Goal: Use online tool/utility

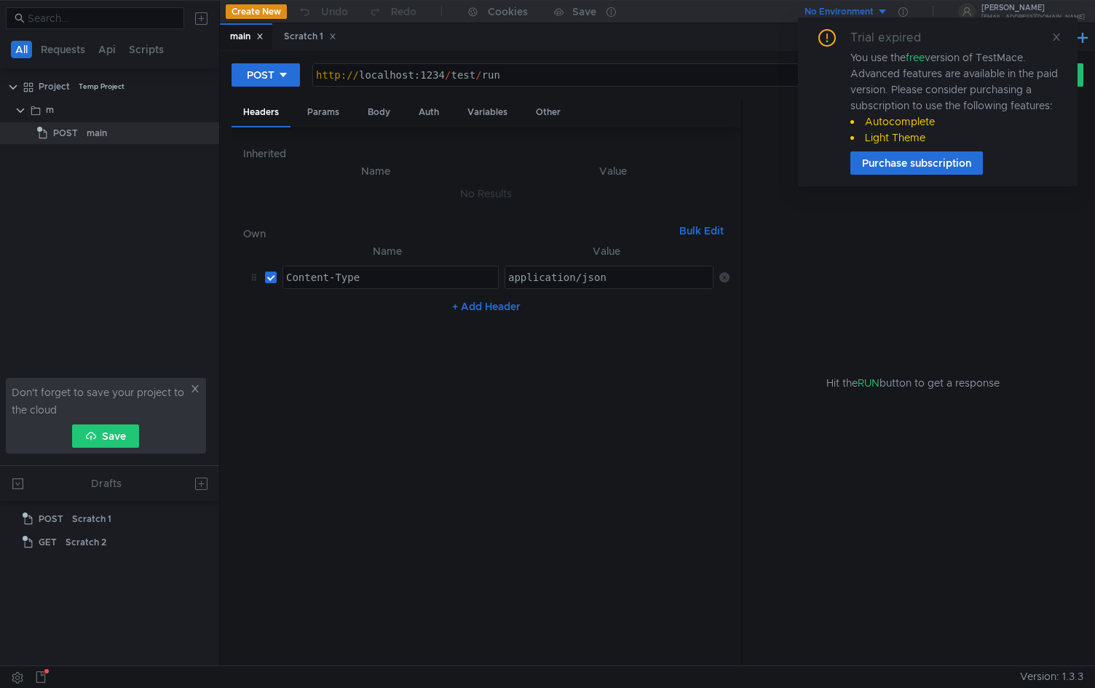
click at [924, 122] on li "Autocomplete" at bounding box center [955, 122] width 210 height 16
click at [1055, 39] on icon at bounding box center [1056, 36] width 7 height 7
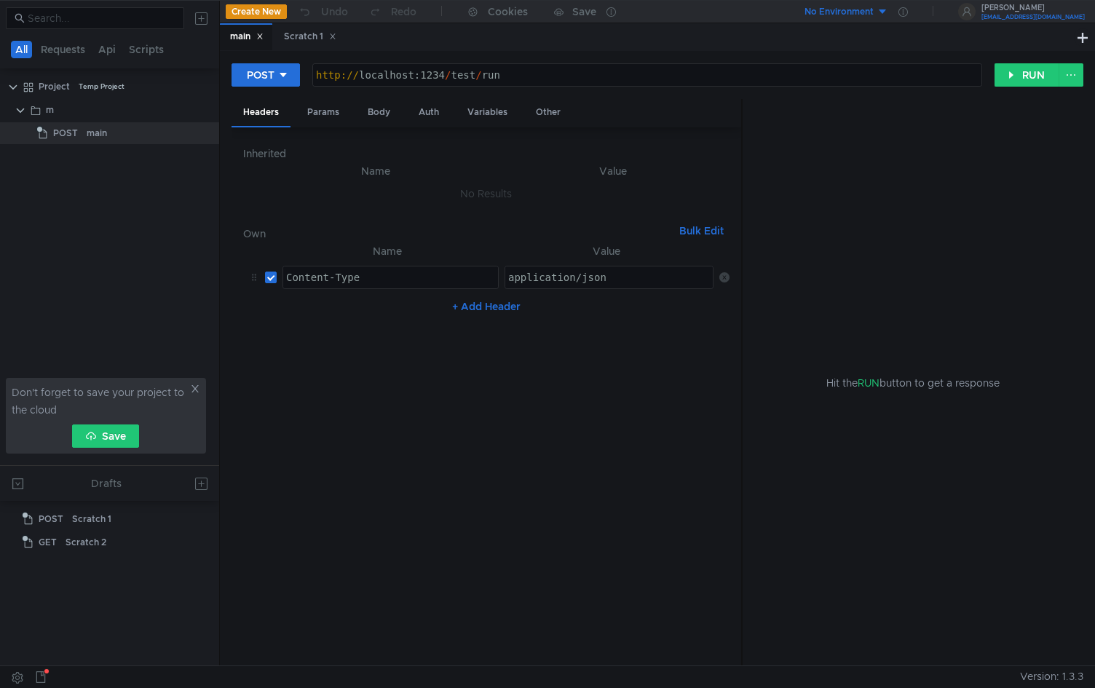
click at [972, 12] on icon at bounding box center [967, 12] width 10 height 10
click at [852, 43] on div at bounding box center [547, 344] width 1095 height 688
click at [1032, 79] on button "RUN" at bounding box center [1027, 74] width 65 height 23
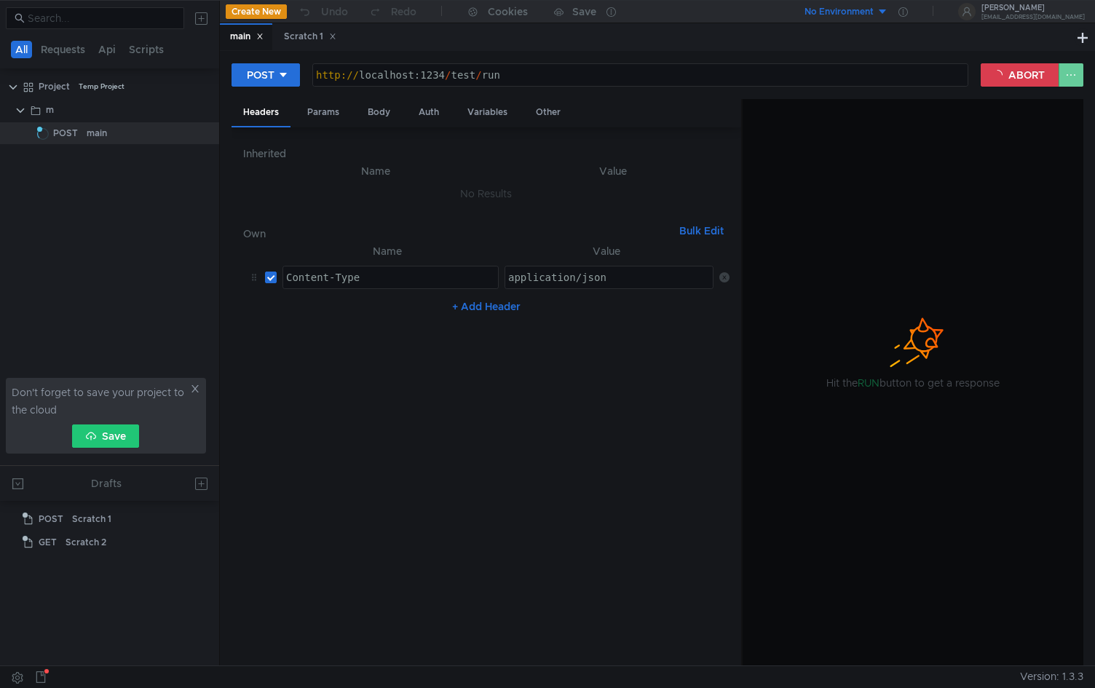
click at [1065, 78] on button at bounding box center [1071, 74] width 25 height 23
click at [1065, 78] on div at bounding box center [547, 344] width 1095 height 688
click at [1017, 77] on button "ABORT" at bounding box center [1020, 74] width 79 height 23
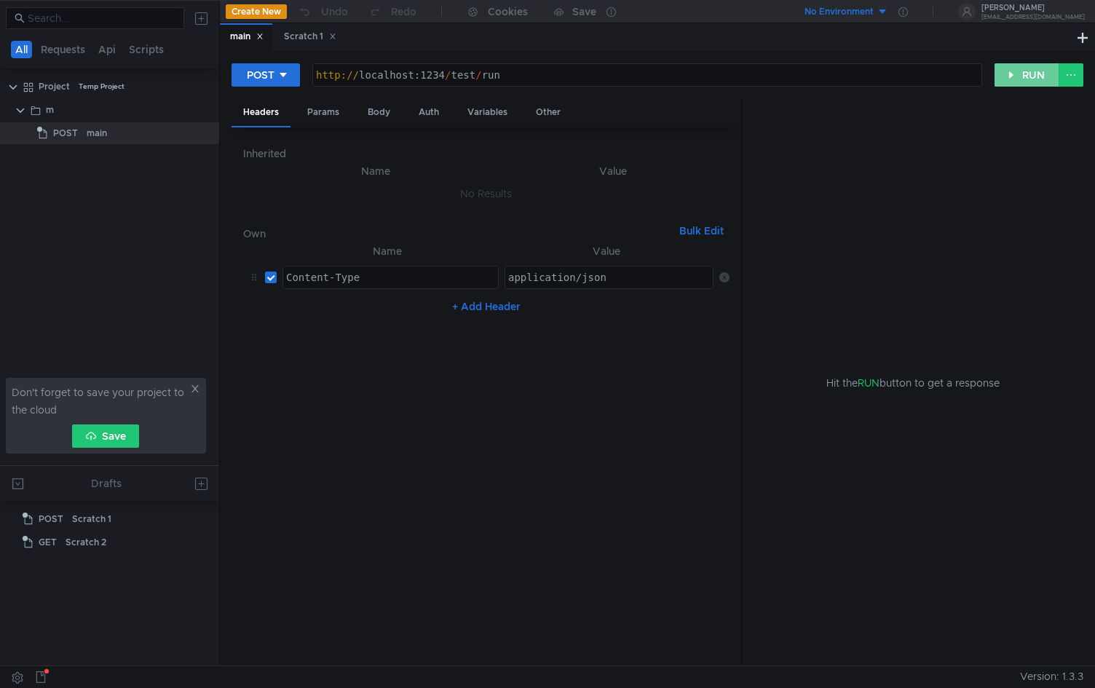
click at [1033, 77] on button "RUN" at bounding box center [1027, 74] width 65 height 23
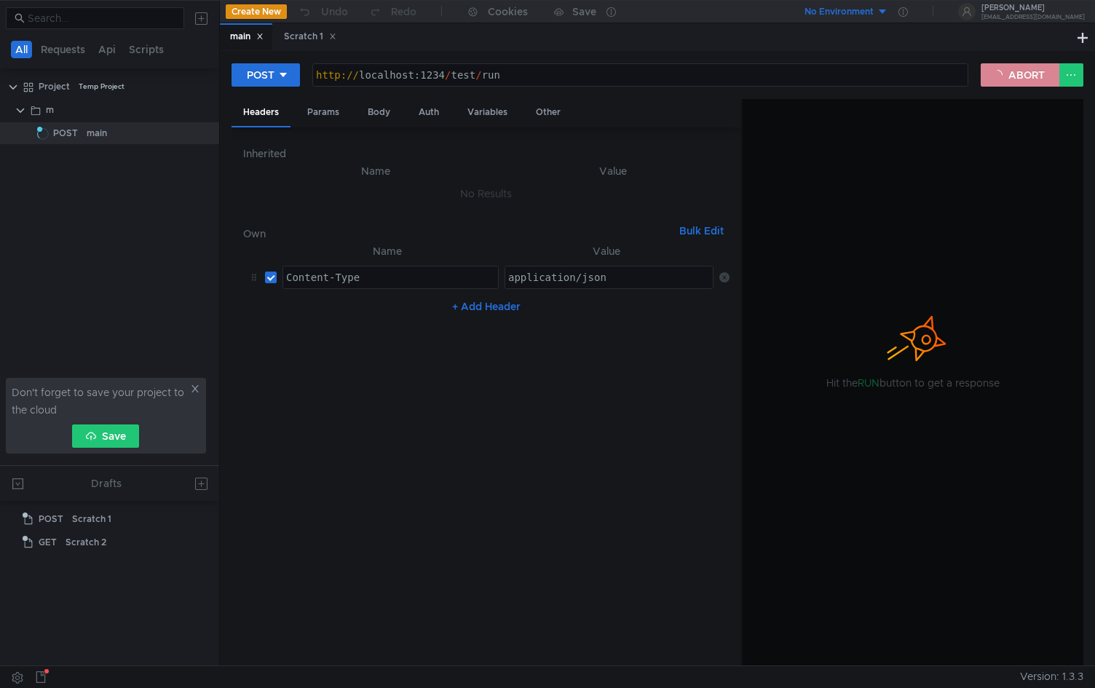
click at [1033, 77] on button "ABORT" at bounding box center [1020, 74] width 79 height 23
